Goal: Task Accomplishment & Management: Manage account settings

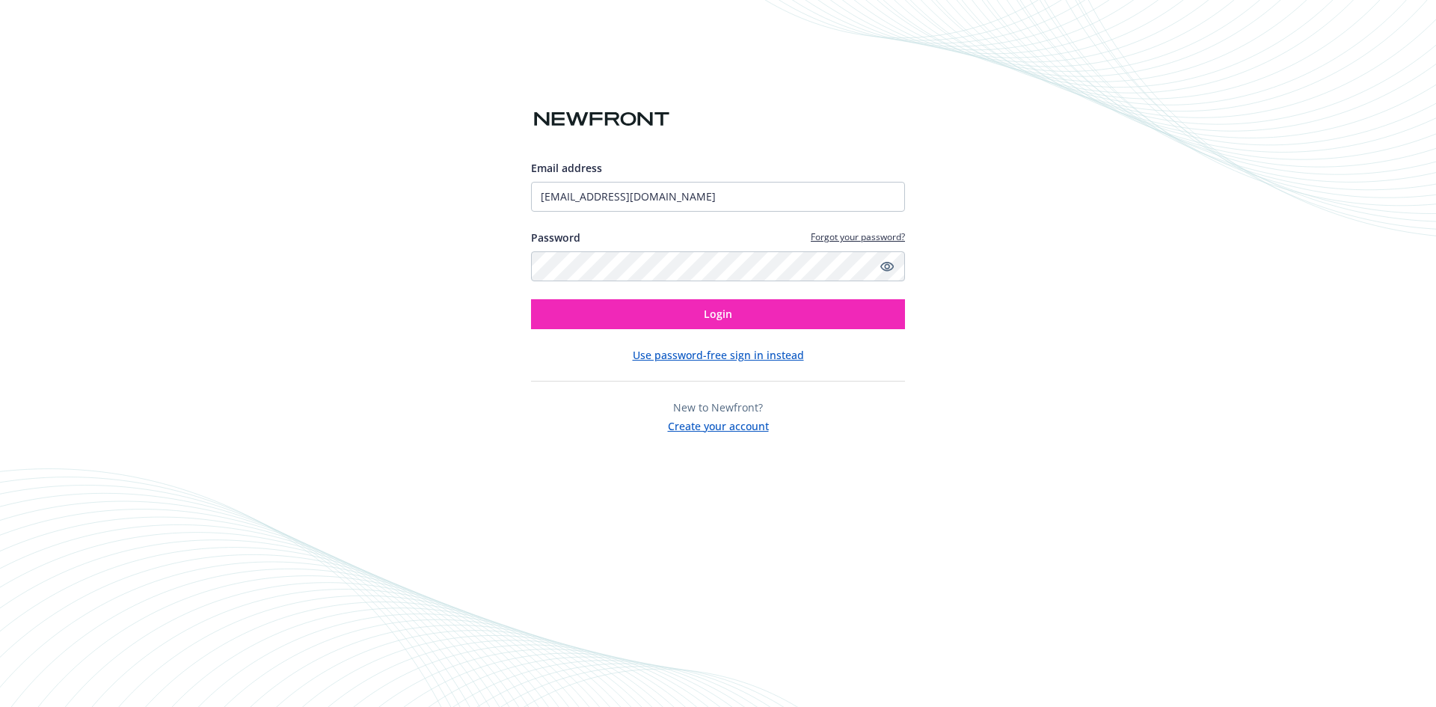
click at [463, 91] on div "Email address [EMAIL_ADDRESS][DOMAIN_NAME] Password Forgot your password? Login…" at bounding box center [718, 353] width 1436 height 707
